Goal: Task Accomplishment & Management: Manage account settings

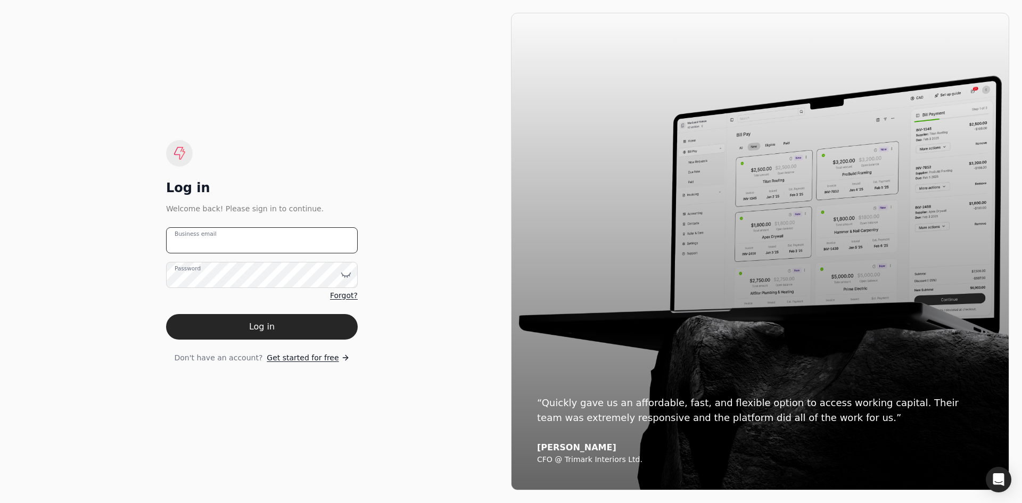
click at [225, 242] on email "Business email" at bounding box center [262, 240] width 192 height 26
type email "[EMAIL_ADDRESS][DOMAIN_NAME]"
click at [223, 322] on button "Log in" at bounding box center [262, 327] width 192 height 26
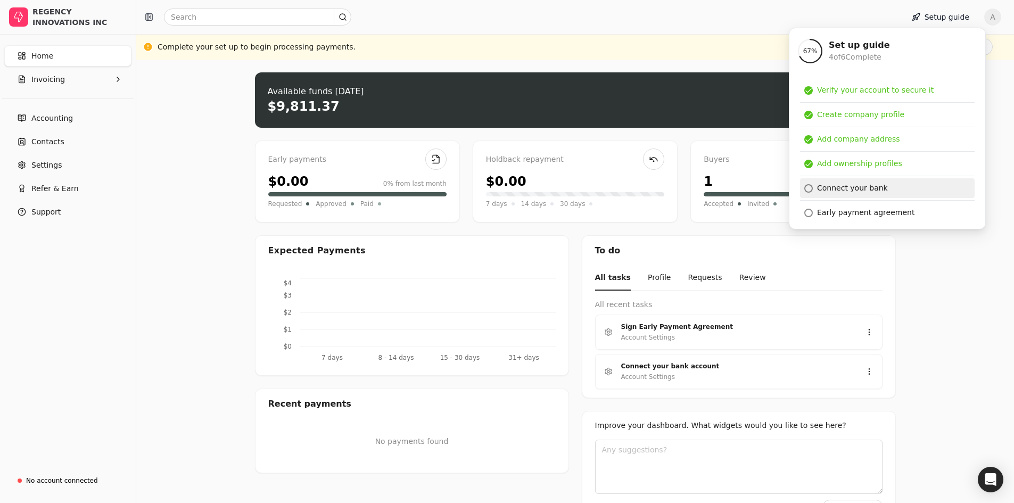
click at [850, 185] on div "Connect your bank" at bounding box center [852, 188] width 71 height 11
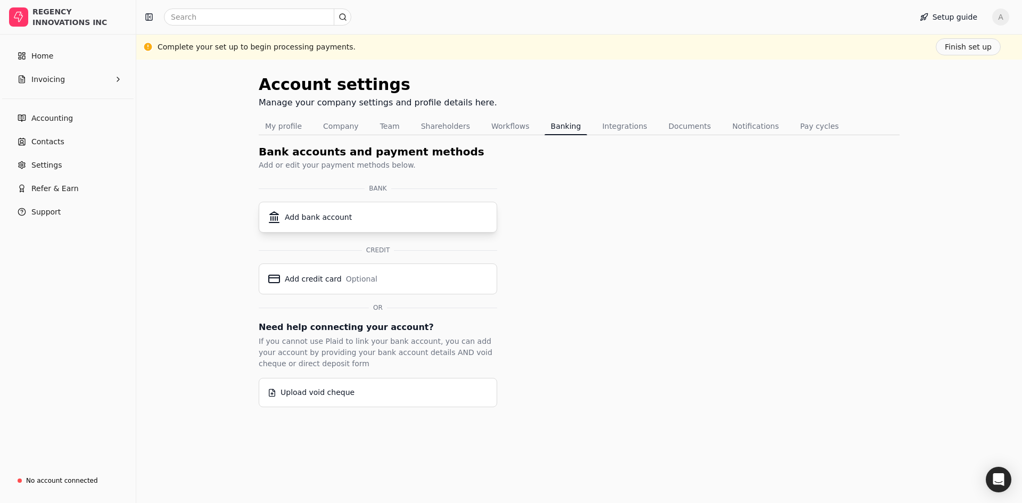
click at [328, 212] on div "Add bank account" at bounding box center [318, 217] width 67 height 11
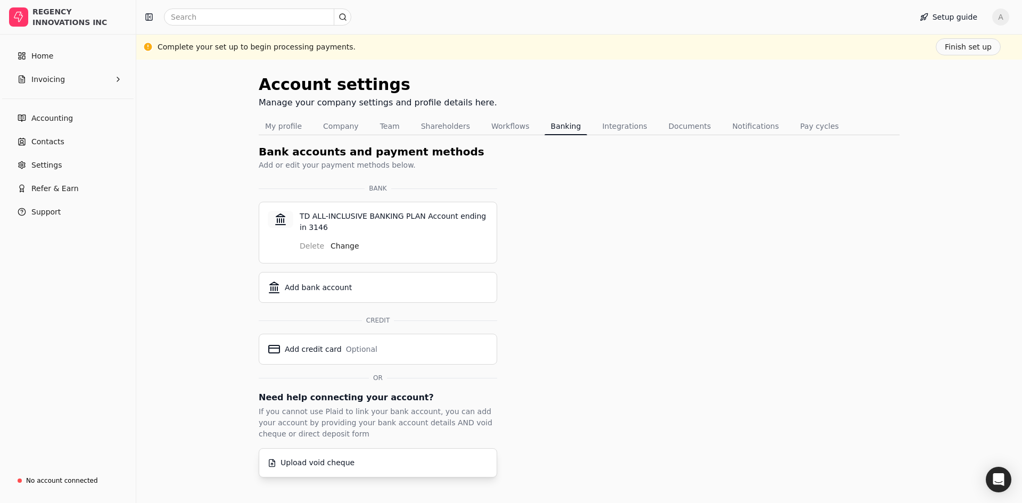
click at [311, 465] on div "Upload void cheque" at bounding box center [318, 462] width 74 height 11
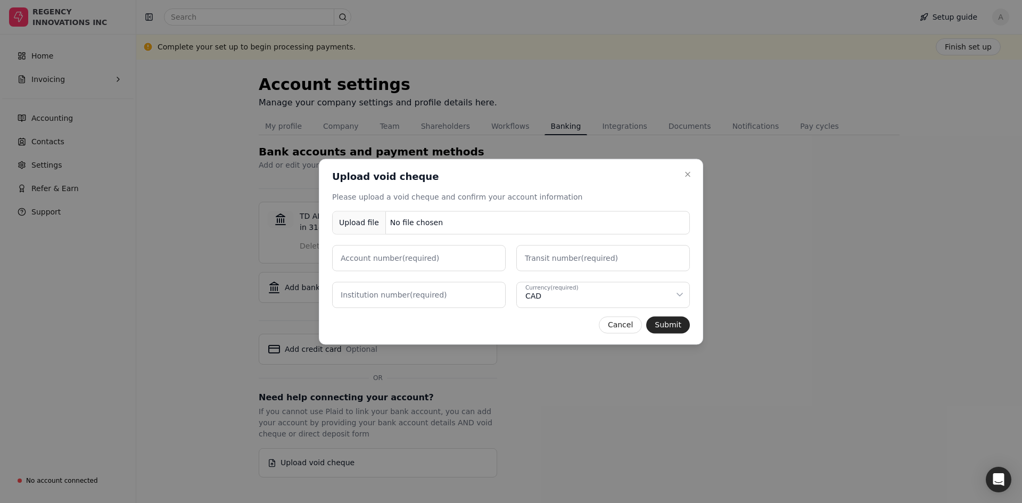
click at [396, 258] on label "Account number (required)" at bounding box center [390, 257] width 98 height 11
click at [396, 258] on number "Account number (required)" at bounding box center [419, 258] width 174 height 26
type number "6213146"
click at [554, 261] on label "Transit number (required)" at bounding box center [571, 257] width 93 height 11
click at [554, 261] on number "Transit number (required)" at bounding box center [603, 258] width 174 height 26
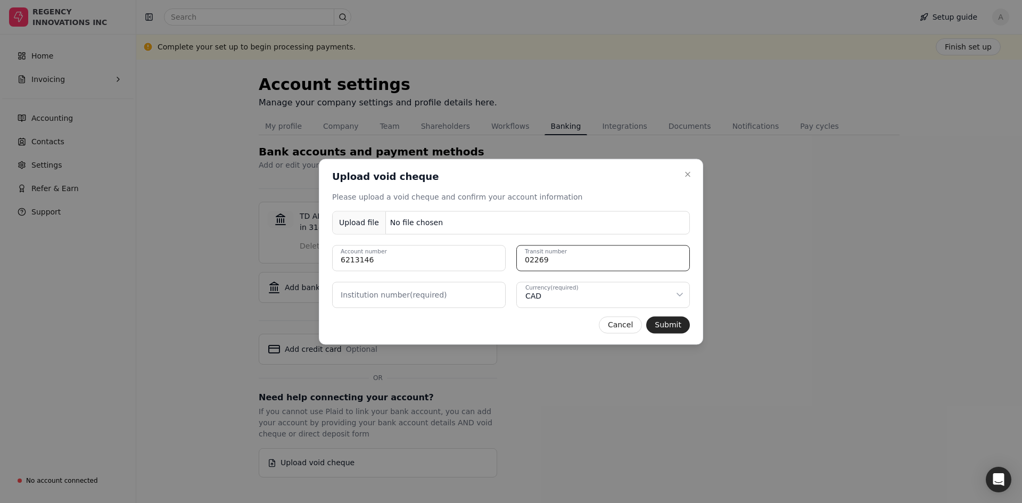
type number "02269"
click at [435, 295] on label "Institution number (required)" at bounding box center [394, 294] width 106 height 11
click at [435, 295] on number "Institution number (required)" at bounding box center [419, 295] width 174 height 26
type number "004"
click at [365, 225] on div "Upload file" at bounding box center [359, 223] width 53 height 24
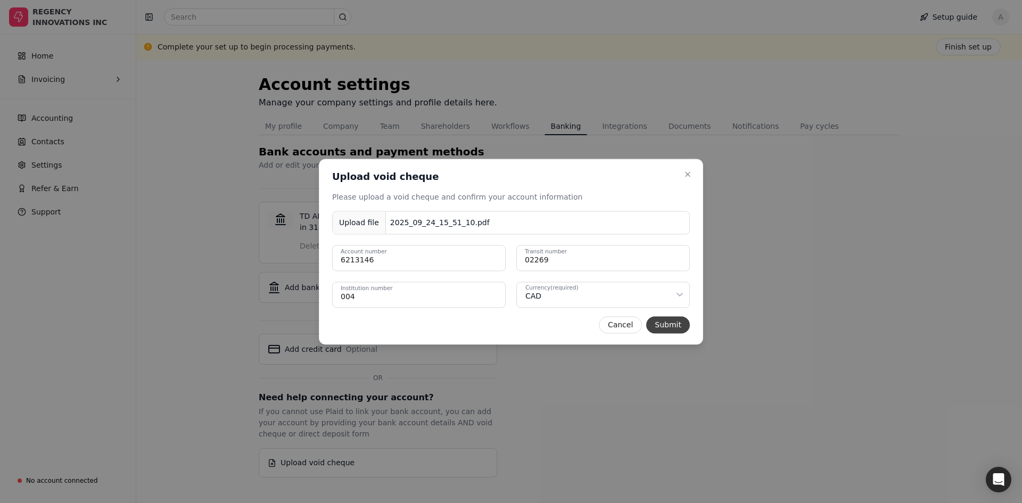
click at [665, 322] on button "Submit" at bounding box center [668, 324] width 44 height 17
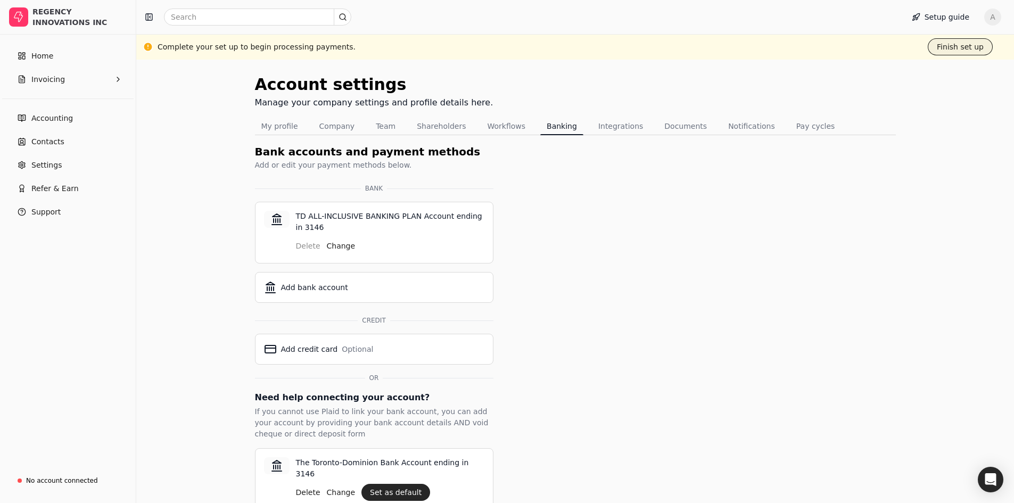
click at [960, 47] on button "Finish set up" at bounding box center [960, 46] width 65 height 17
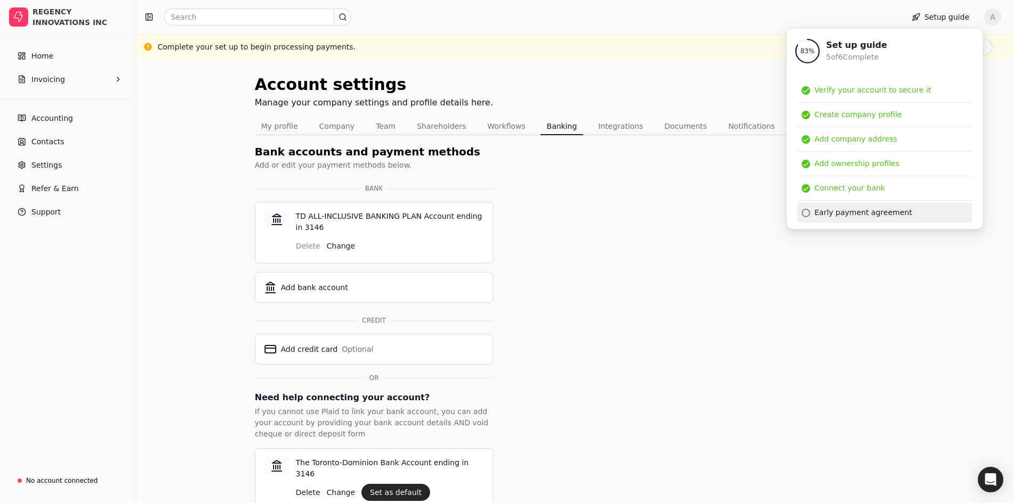
click at [850, 212] on div "Early payment agreement" at bounding box center [863, 212] width 97 height 11
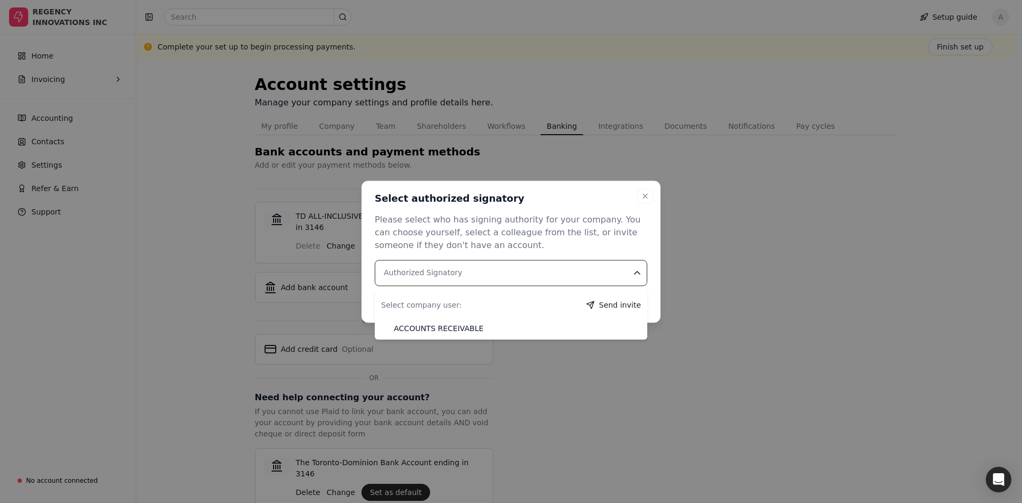
click at [481, 264] on Signatory "Authorized Signatory" at bounding box center [511, 273] width 273 height 26
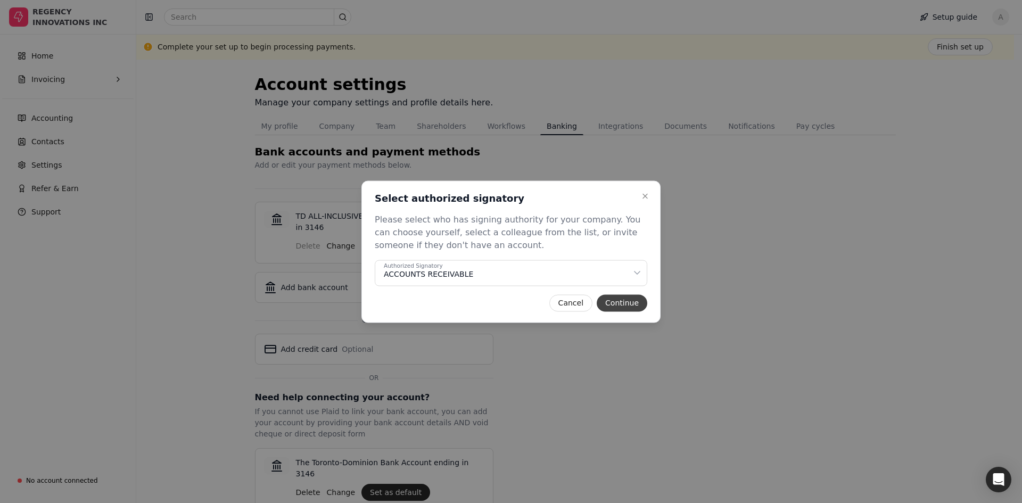
click at [613, 297] on button "Continue" at bounding box center [622, 302] width 51 height 17
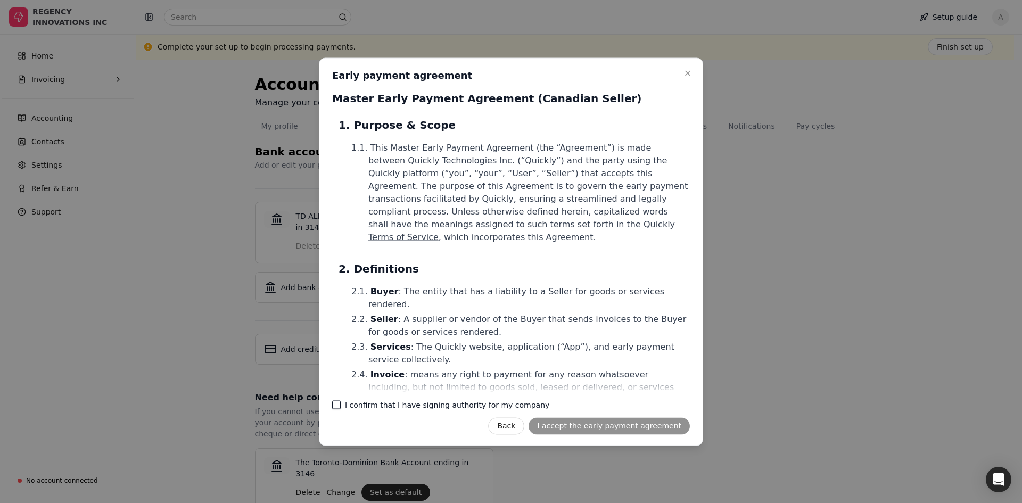
click at [336, 402] on company "I confirm that I have signing authority for my company" at bounding box center [336, 404] width 9 height 9
click at [598, 428] on button "I accept the early payment agreement" at bounding box center [609, 425] width 161 height 17
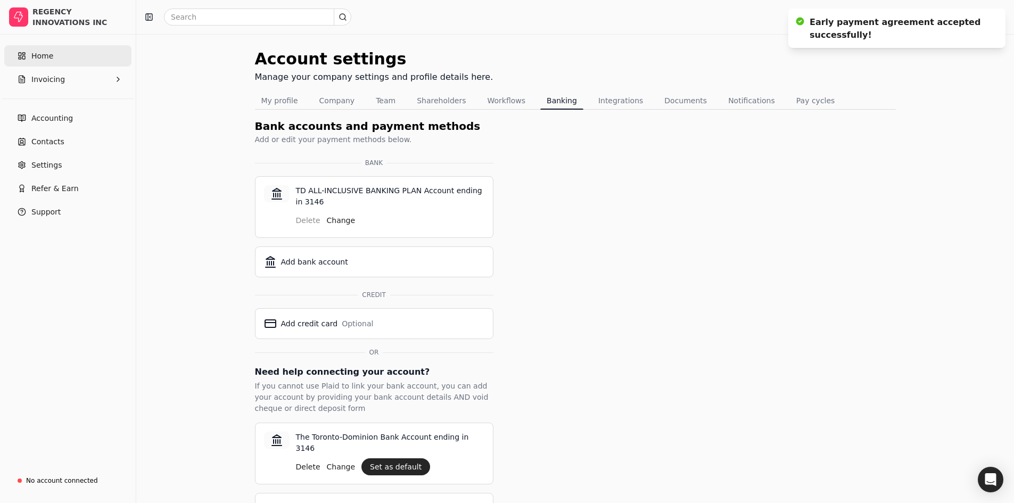
click at [29, 56] on link "Home" at bounding box center [67, 55] width 127 height 21
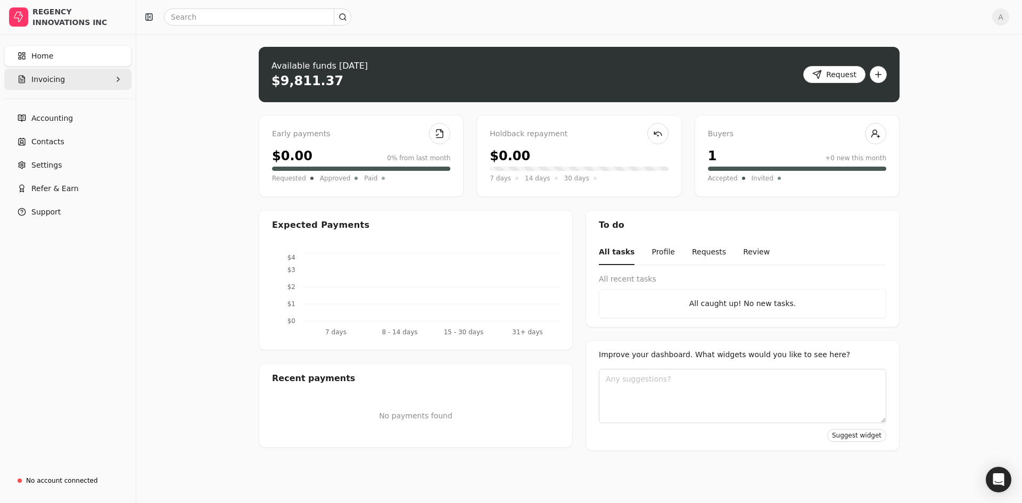
click at [68, 77] on button "Invoicing" at bounding box center [67, 79] width 127 height 21
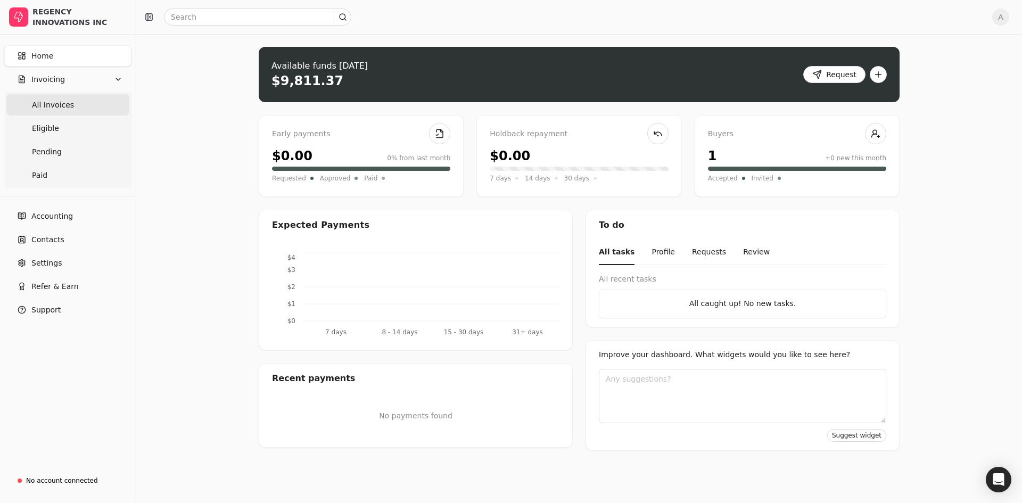
click at [53, 104] on span "All Invoices" at bounding box center [53, 105] width 42 height 11
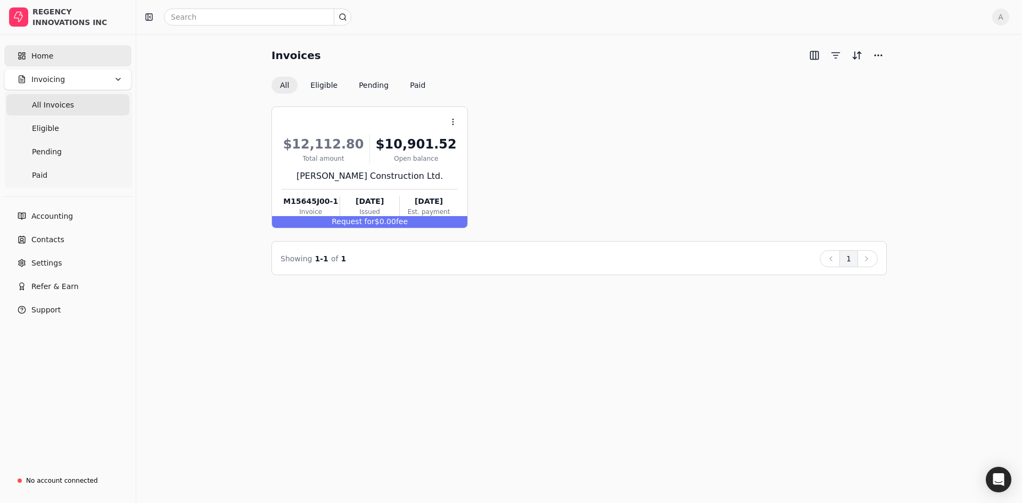
click at [65, 53] on link "Home" at bounding box center [67, 55] width 127 height 21
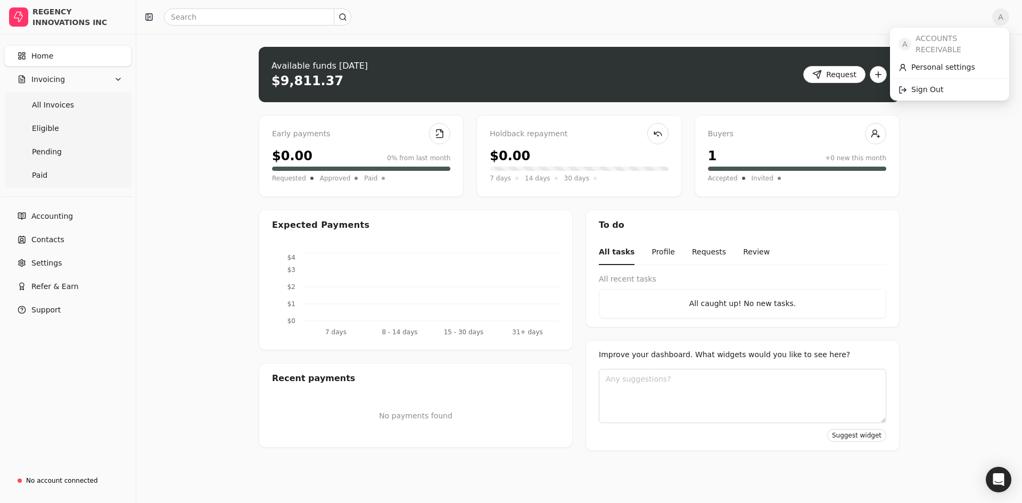
click at [1003, 20] on span "A" at bounding box center [1000, 17] width 17 height 17
click at [944, 81] on link "Sign Out" at bounding box center [949, 90] width 115 height 18
